Goal: Information Seeking & Learning: Find specific fact

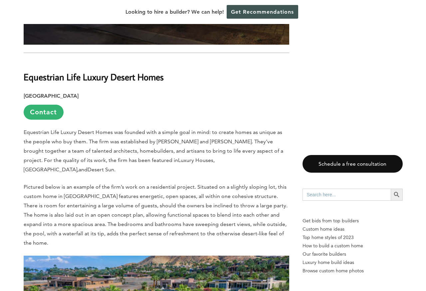
scroll to position [2083, 0]
